Goal: Information Seeking & Learning: Learn about a topic

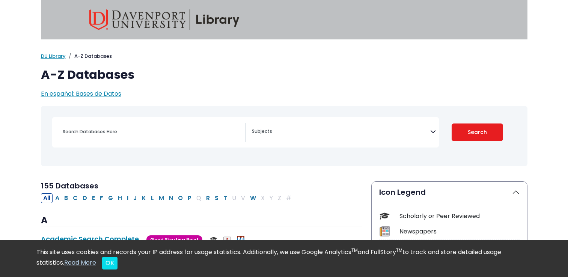
select select "Database Subject Filter"
click at [377, 90] on p "En español: Bases de Datos" at bounding box center [284, 93] width 486 height 9
click at [150, 139] on div "Search filters" at bounding box center [151, 132] width 187 height 18
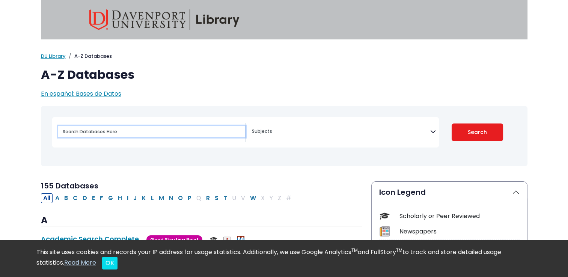
click at [109, 133] on input "Search database by title or keyword" at bounding box center [151, 131] width 187 height 11
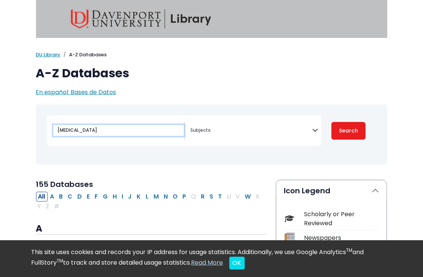
type input "[MEDICAL_DATA]"
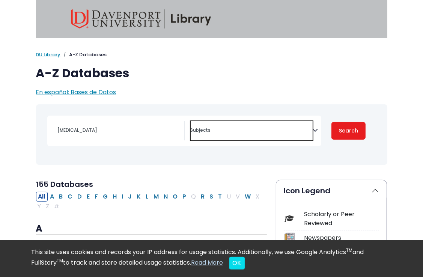
click at [212, 128] on textarea "Search" at bounding box center [252, 131] width 122 height 6
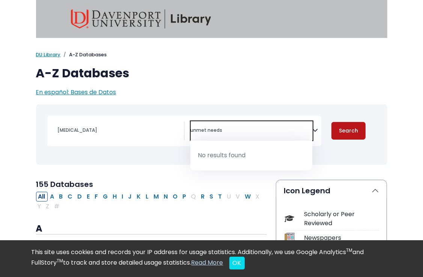
type textarea "unmet needs"
click at [348, 129] on button "Search" at bounding box center [348, 131] width 35 height 18
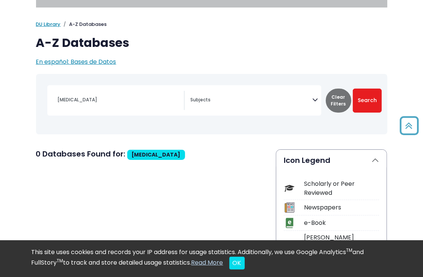
scroll to position [29, 0]
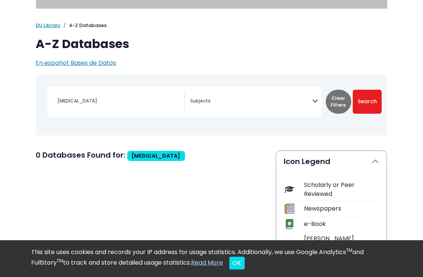
click at [242, 112] on div "[MEDICAL_DATA] [MEDICAL_DATA] Guide Accounting, Finance & Economics (ACCT, FINC…" at bounding box center [184, 101] width 274 height 30
click at [246, 100] on textarea "Search" at bounding box center [252, 102] width 122 height 6
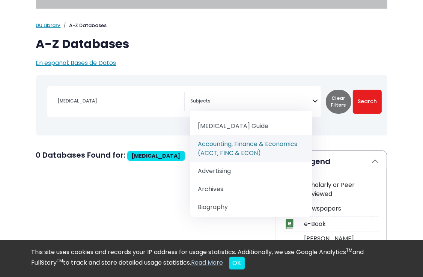
drag, startPoint x: 306, startPoint y: 128, endPoint x: 305, endPoint y: 138, distance: 9.5
select select "219036"
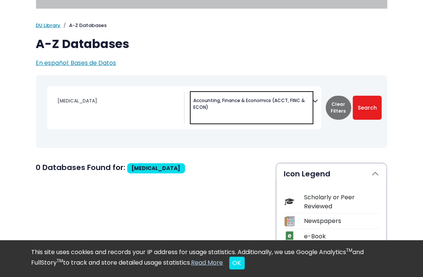
scroll to position [9, 0]
click at [317, 104] on icon "Search filters" at bounding box center [316, 100] width 6 height 11
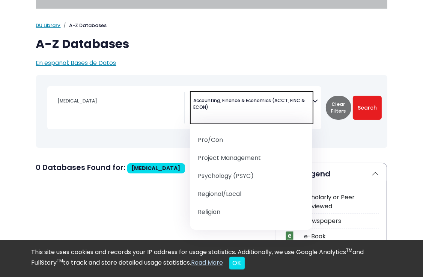
scroll to position [1022, 0]
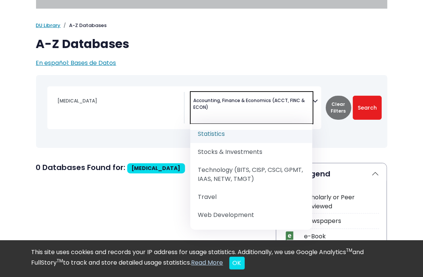
click at [262, 116] on span "× Accounting, Finance & Economics (ACCT, FINC & ECON)" at bounding box center [252, 108] width 122 height 32
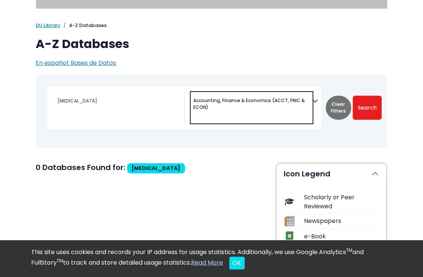
drag, startPoint x: 234, startPoint y: 113, endPoint x: 200, endPoint y: 86, distance: 43.5
click at [200, 86] on div "[MEDICAL_DATA] [MEDICAL_DATA] Guide Accounting, Finance & Economics (ACCT, FINC…" at bounding box center [184, 107] width 274 height 43
drag, startPoint x: 209, startPoint y: 103, endPoint x: 186, endPoint y: 93, distance: 24.9
click at [186, 93] on div "[MEDICAL_DATA] Guide Accounting, Finance & Economics (ACCT, FINC & ECON) Advert…" at bounding box center [253, 108] width 137 height 32
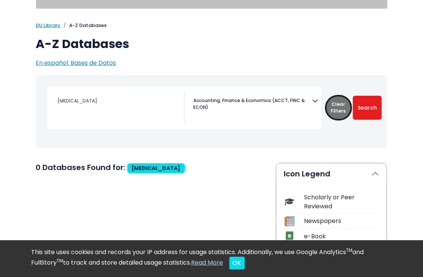
click at [333, 107] on button "Clear Filters" at bounding box center [339, 108] width 26 height 24
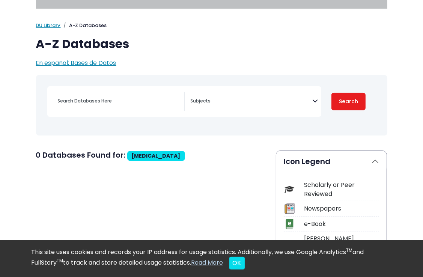
select select "Database Subject Filter"
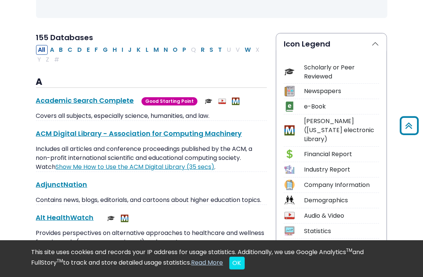
scroll to position [147, 0]
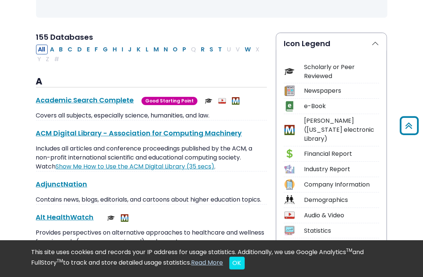
click at [319, 71] on div "Scholarly or Peer Reviewed" at bounding box center [341, 72] width 75 height 18
click at [289, 71] on img at bounding box center [289, 71] width 10 height 10
click at [314, 68] on div "Scholarly or Peer Reviewed" at bounding box center [341, 72] width 75 height 18
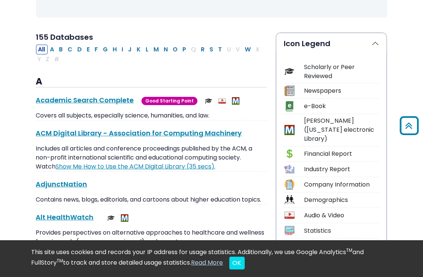
drag, startPoint x: 314, startPoint y: 68, endPoint x: 348, endPoint y: 77, distance: 35.7
click at [348, 77] on div "Scholarly or Peer Reviewed" at bounding box center [341, 72] width 75 height 18
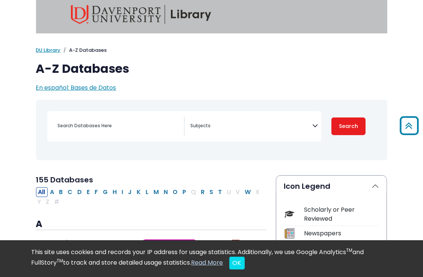
scroll to position [0, 0]
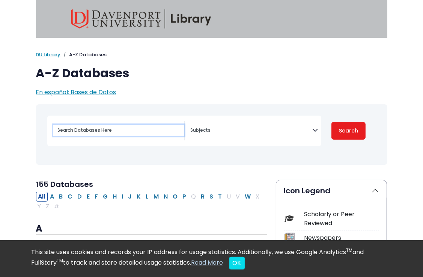
click at [102, 135] on input "Search database by title or keyword" at bounding box center [118, 130] width 131 height 11
type input "work hardening"
click at [331, 122] on button "Search" at bounding box center [348, 131] width 35 height 18
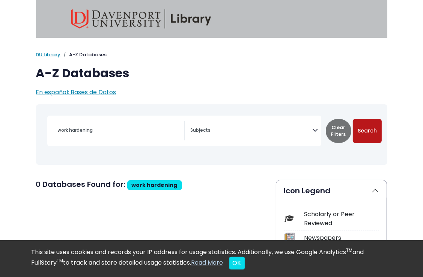
click at [374, 128] on button "Search" at bounding box center [367, 131] width 29 height 24
select select "Database Subject Filter"
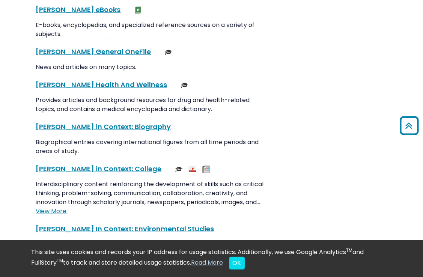
scroll to position [1726, 0]
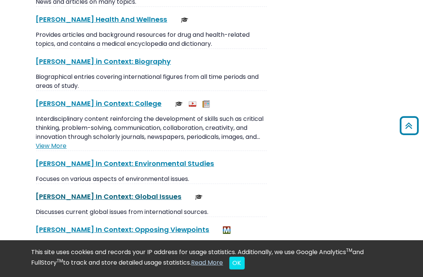
click at [36, 192] on link "[PERSON_NAME] In Context: Global Issues This link opens in a new window" at bounding box center [109, 196] width 146 height 9
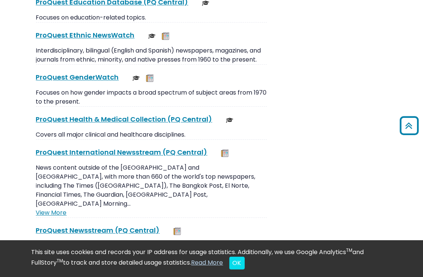
scroll to position [5651, 0]
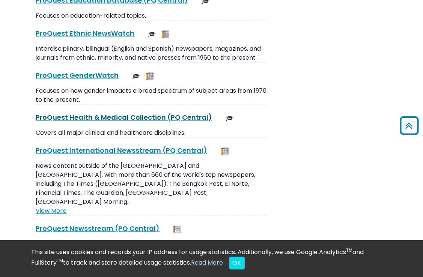
click at [138, 113] on link "ProQuest Health & Medical Collection (PQ Central) This link opens in a new wind…" at bounding box center [124, 117] width 176 height 9
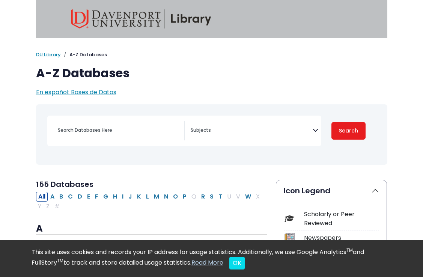
select select "Database Subject Filter"
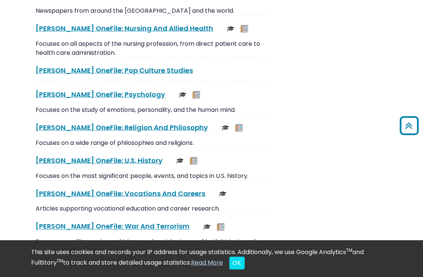
scroll to position [2970, 0]
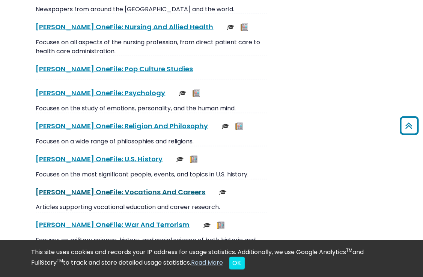
click at [47, 187] on link "Gale OneFile: Vocations And Careers This link opens in a new window" at bounding box center [121, 191] width 170 height 9
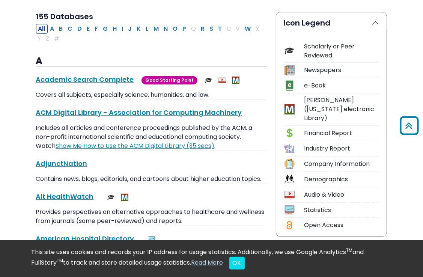
scroll to position [0, 0]
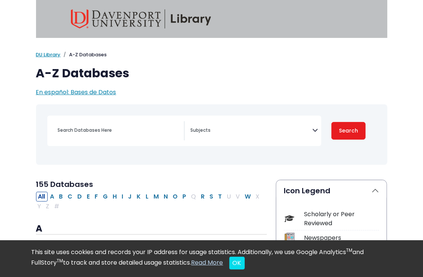
click at [287, 128] on textarea "Search" at bounding box center [252, 131] width 122 height 6
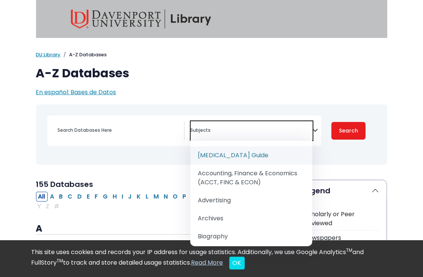
click at [287, 128] on textarea "Search" at bounding box center [252, 131] width 122 height 6
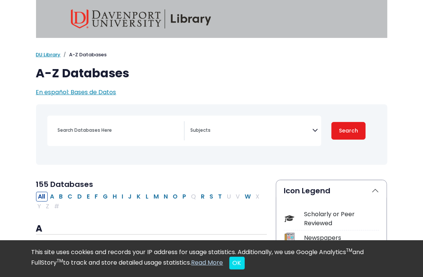
drag, startPoint x: 420, startPoint y: 15, endPoint x: 421, endPoint y: 22, distance: 6.8
click at [421, 22] on header at bounding box center [211, 19] width 423 height 38
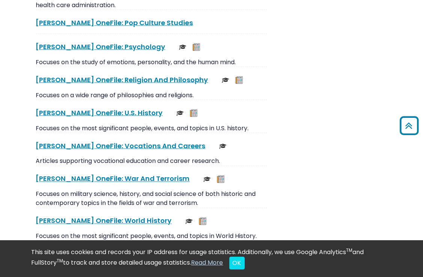
scroll to position [3024, 0]
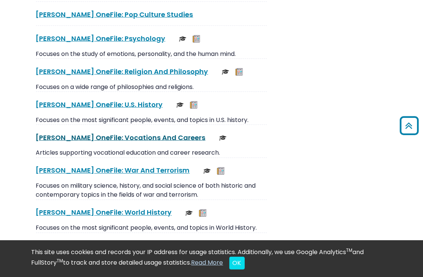
click at [71, 133] on link "Gale OneFile: Vocations And Careers This link opens in a new window" at bounding box center [121, 137] width 170 height 9
